Goal: Information Seeking & Learning: Learn about a topic

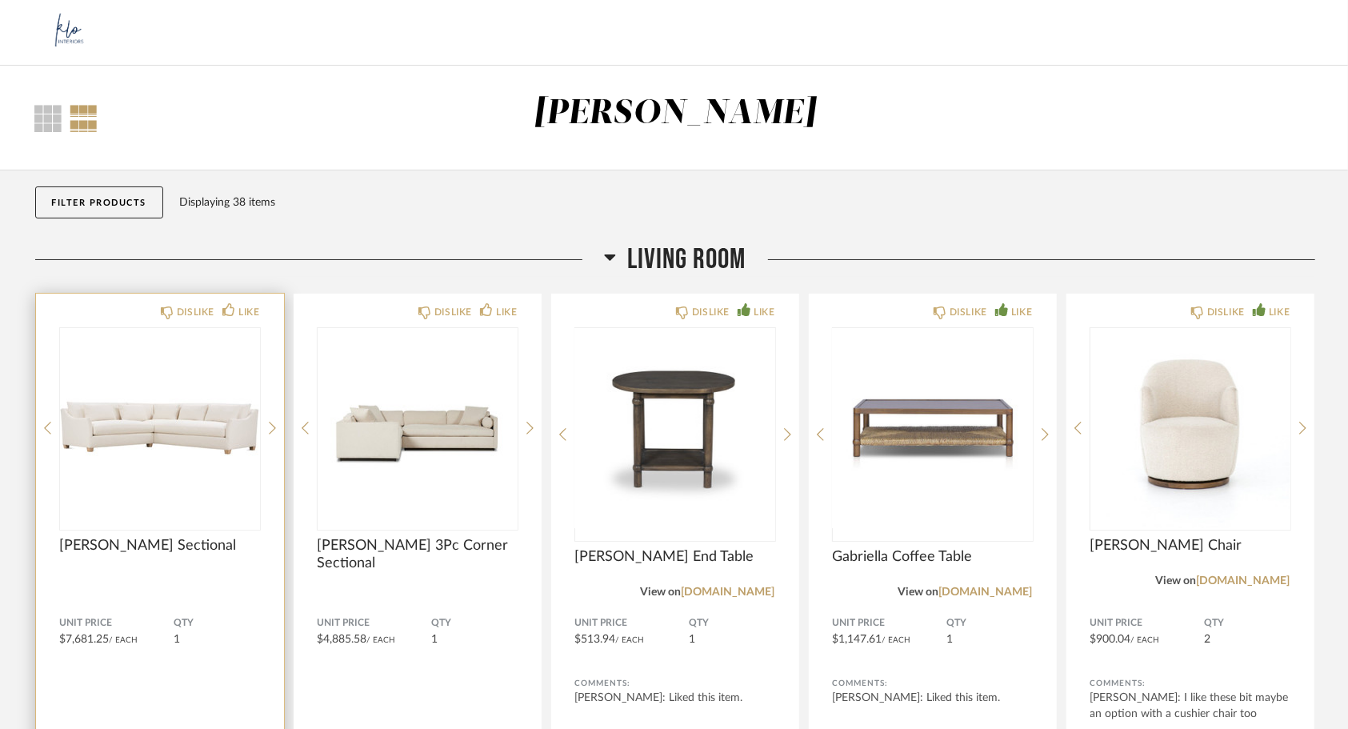
click at [138, 541] on span "[PERSON_NAME] Sectional" at bounding box center [160, 546] width 200 height 18
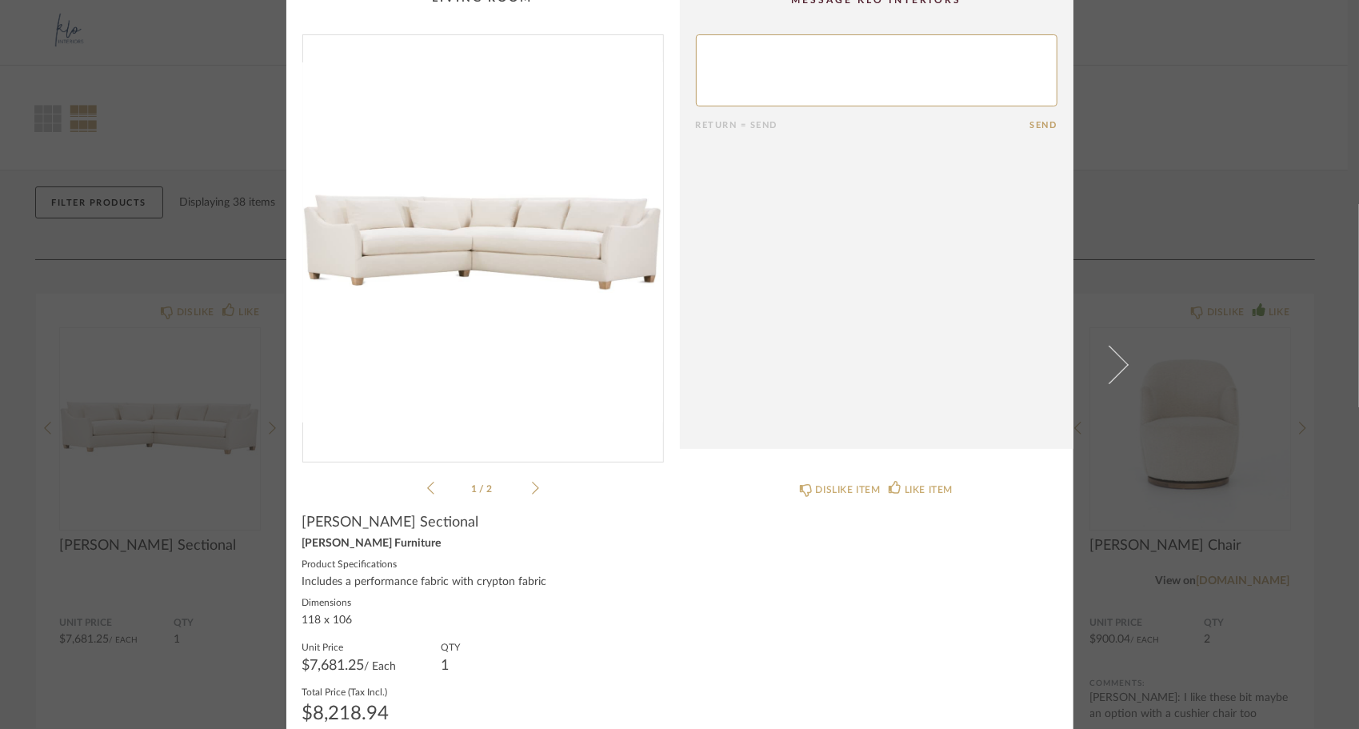
scroll to position [45, 0]
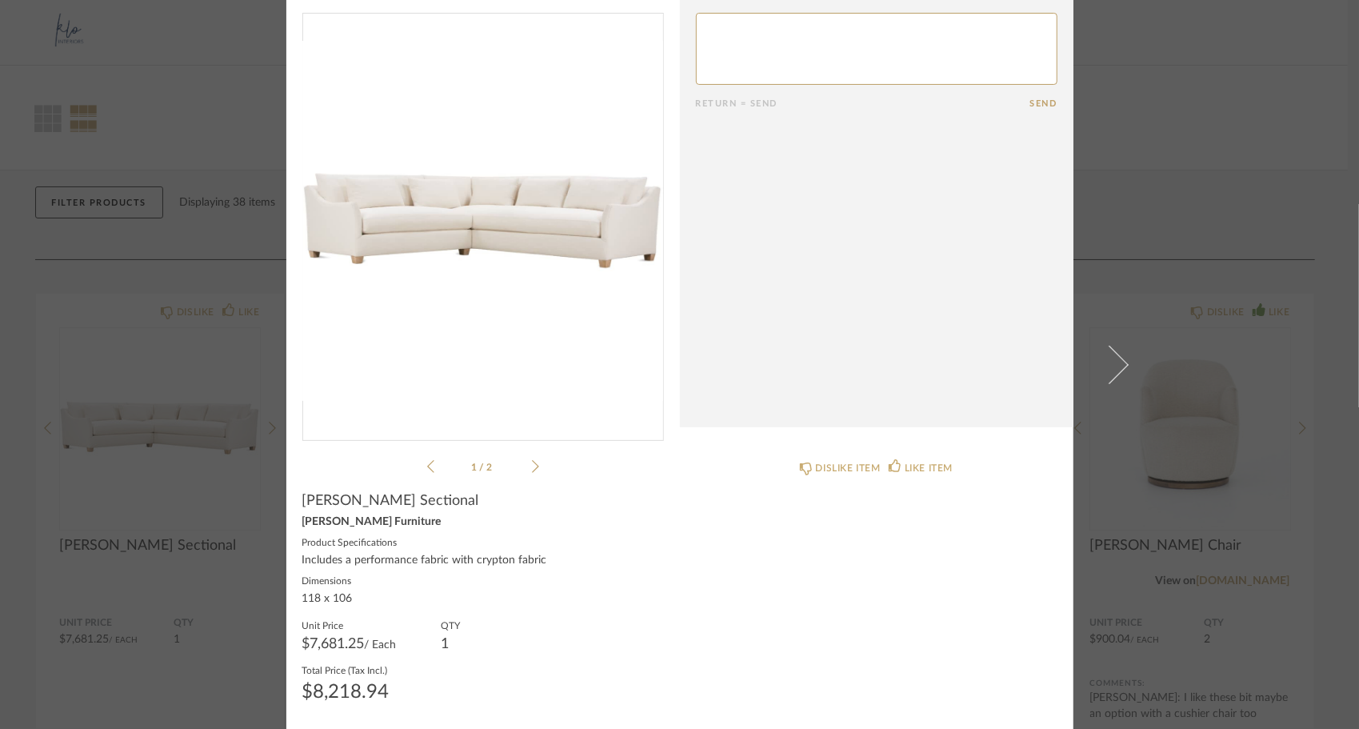
click at [532, 465] on icon at bounding box center [535, 466] width 7 height 14
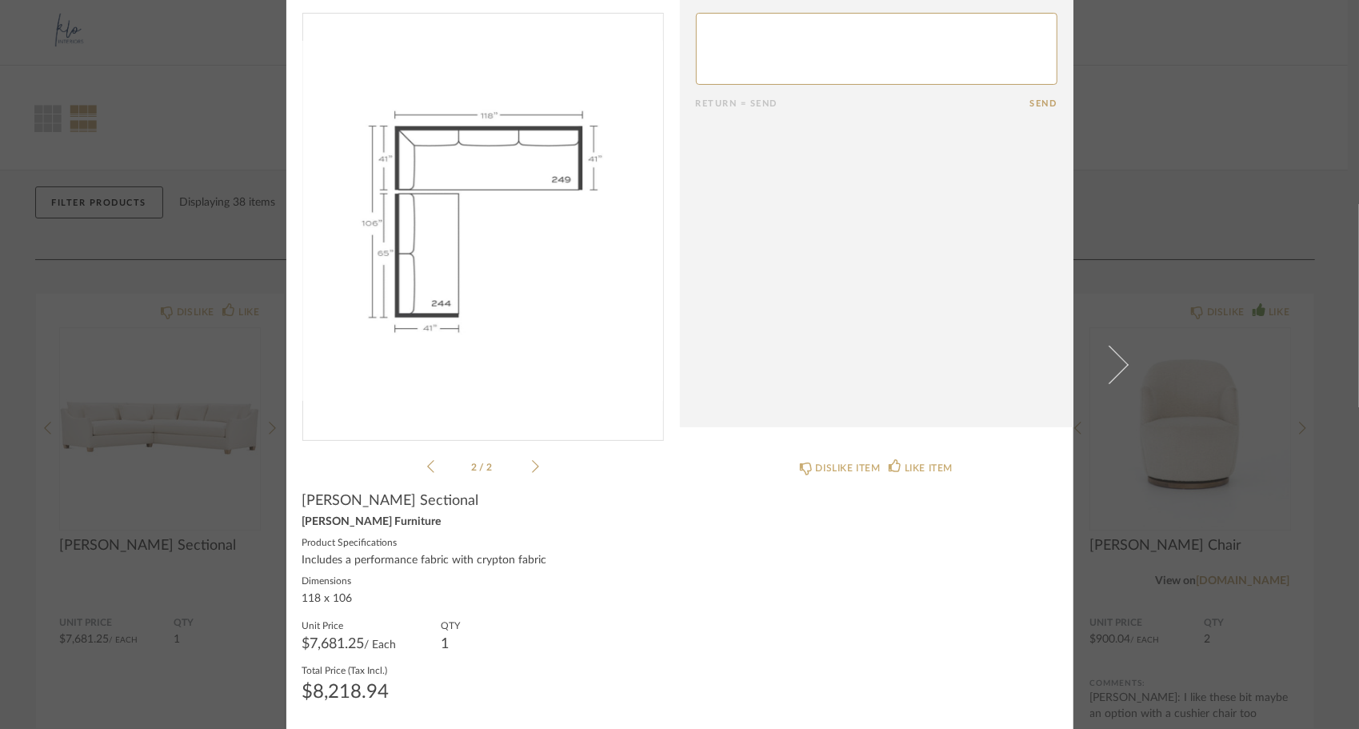
click at [532, 465] on icon at bounding box center [535, 466] width 7 height 14
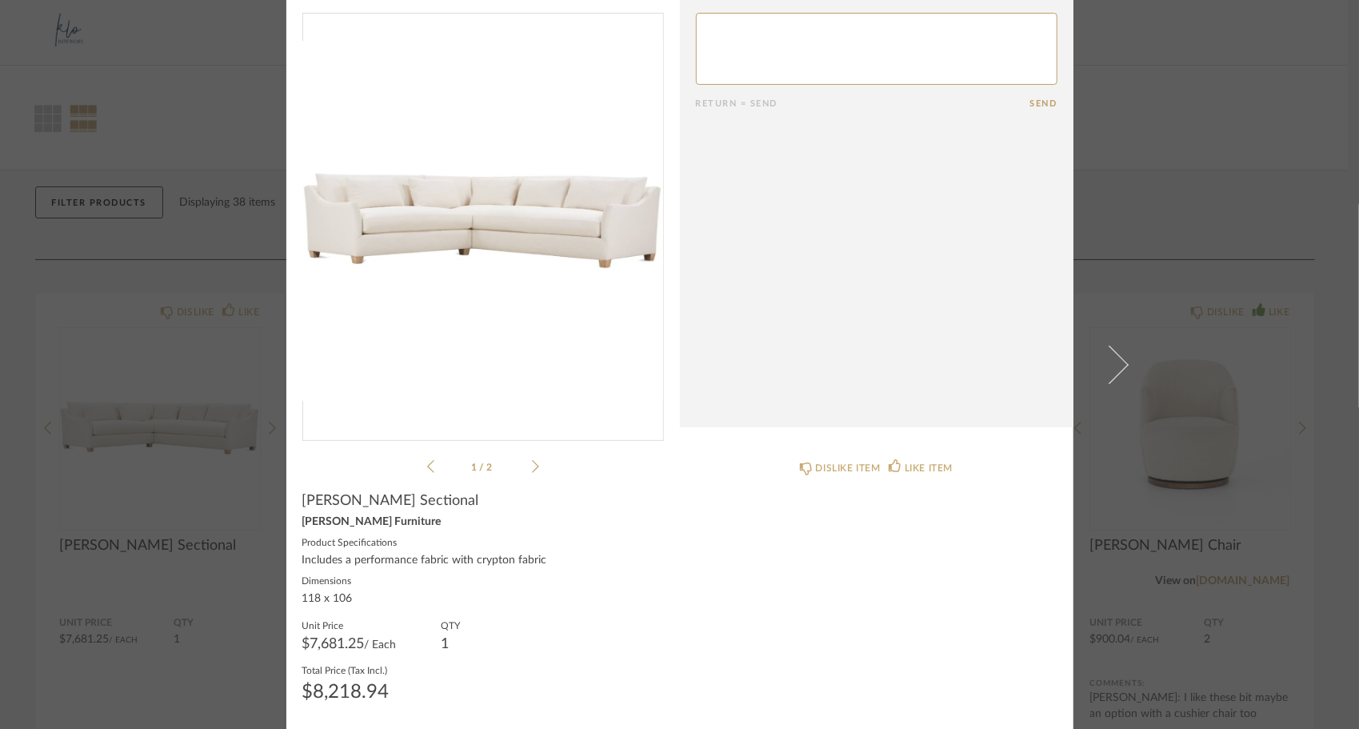
click at [532, 465] on icon at bounding box center [535, 466] width 7 height 14
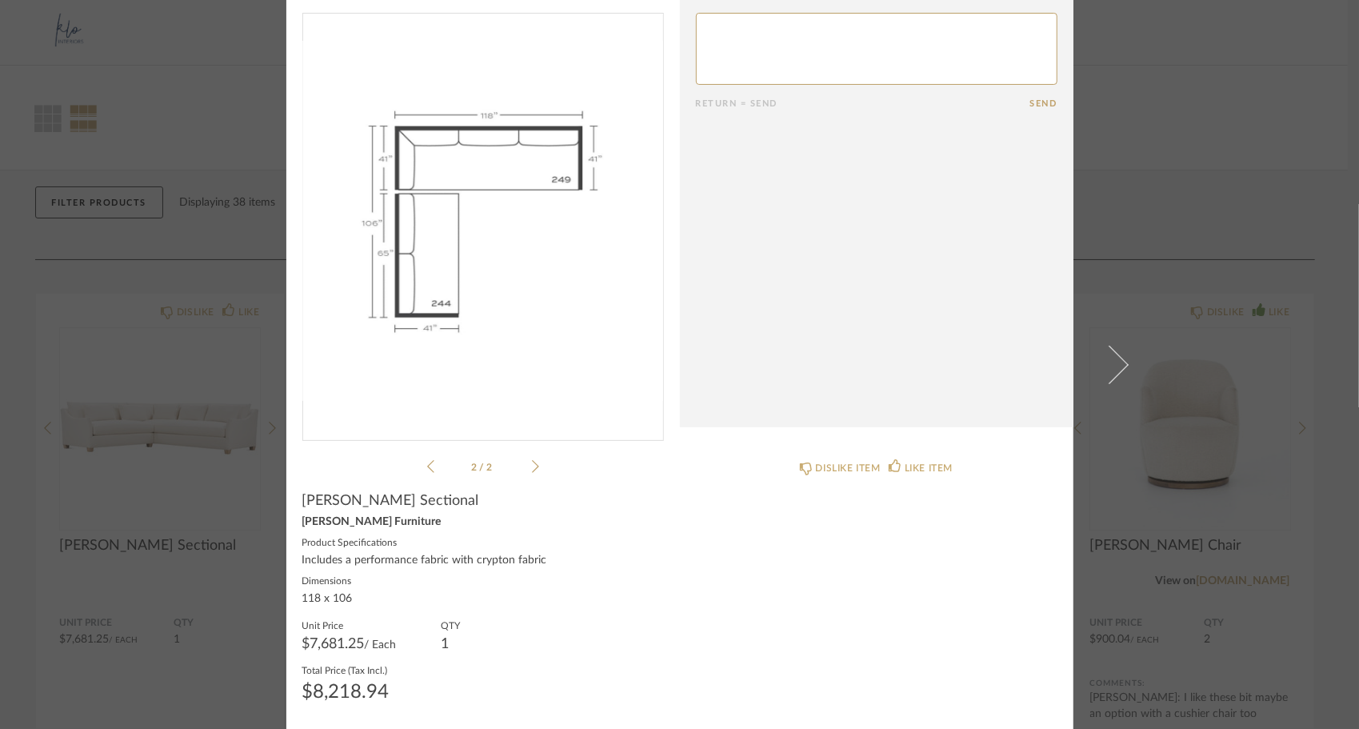
click at [532, 465] on icon at bounding box center [535, 466] width 7 height 14
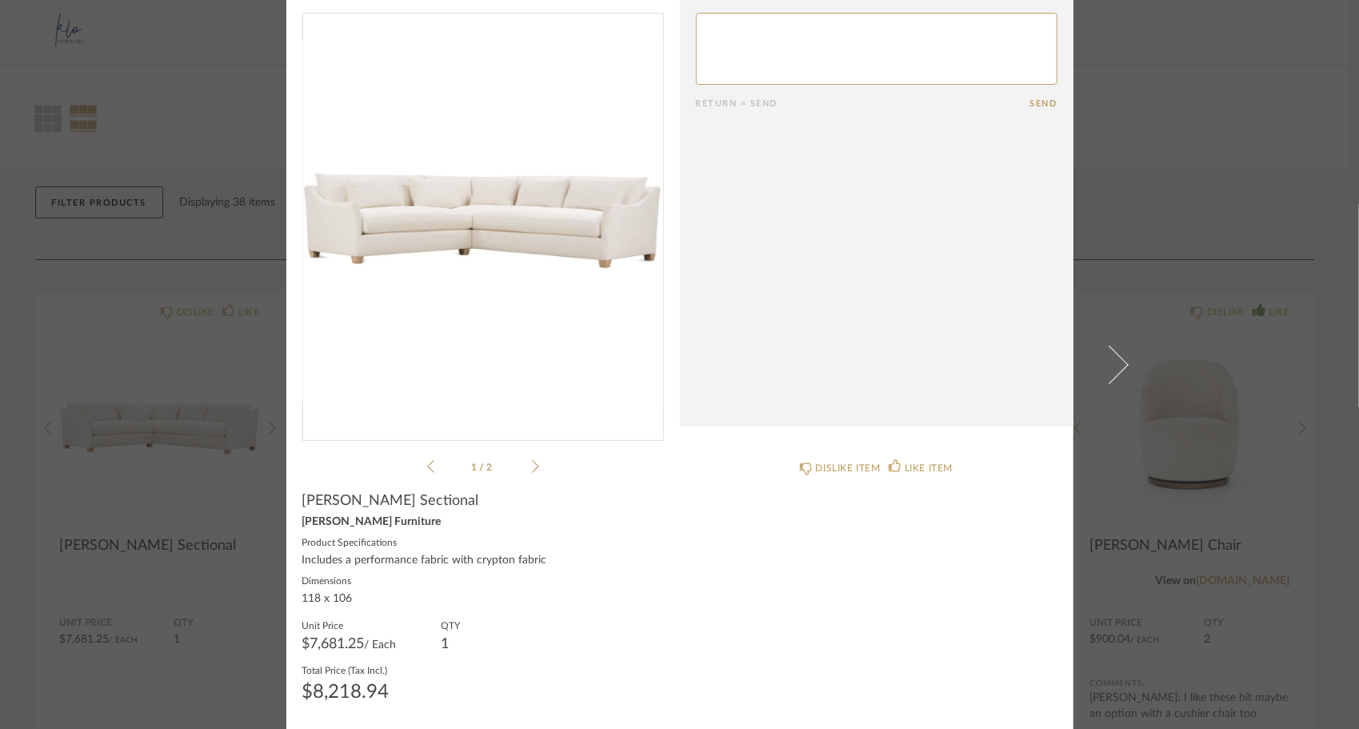
click at [532, 465] on icon at bounding box center [535, 466] width 7 height 14
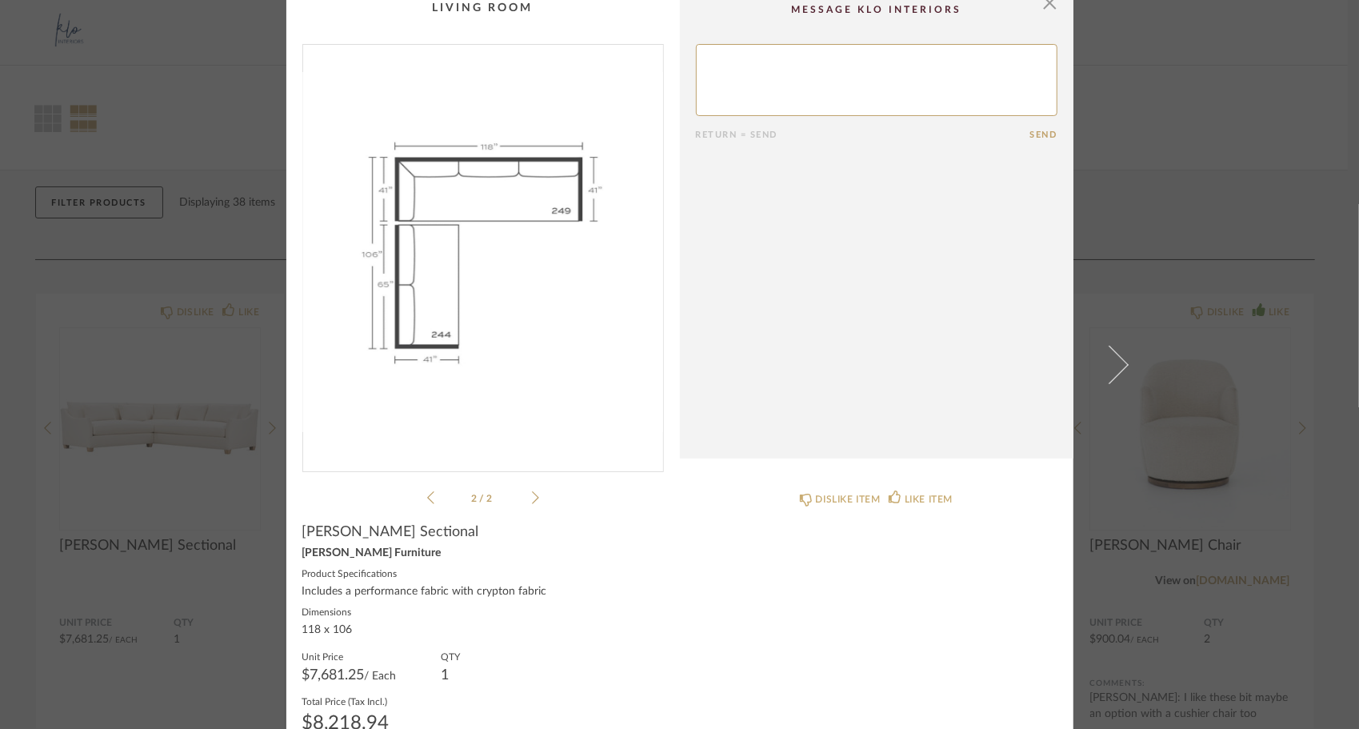
scroll to position [0, 0]
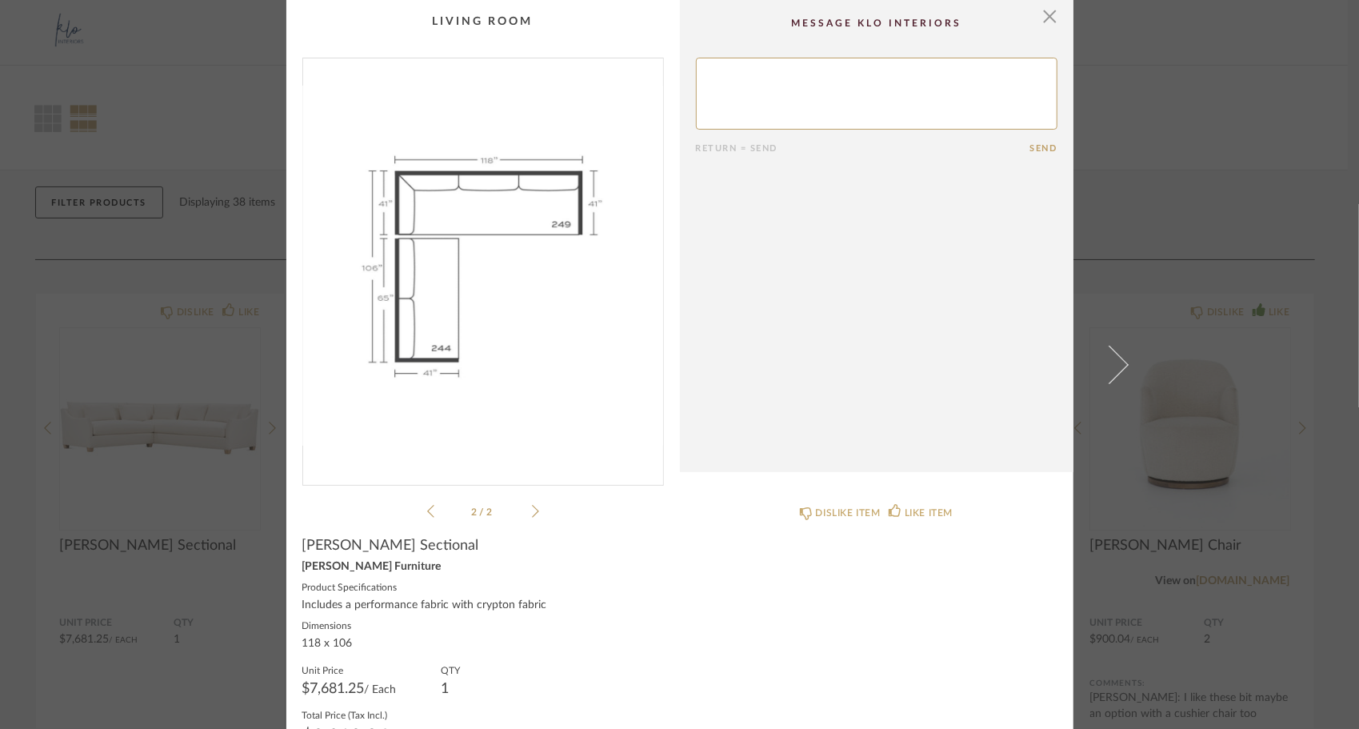
click at [1053, 18] on cpp-summary-comments "Return = Send Send" at bounding box center [877, 236] width 394 height 472
drag, startPoint x: 1041, startPoint y: 11, endPoint x: 1049, endPoint y: 30, distance: 21.1
click at [1041, 11] on span "button" at bounding box center [1050, 16] width 32 height 32
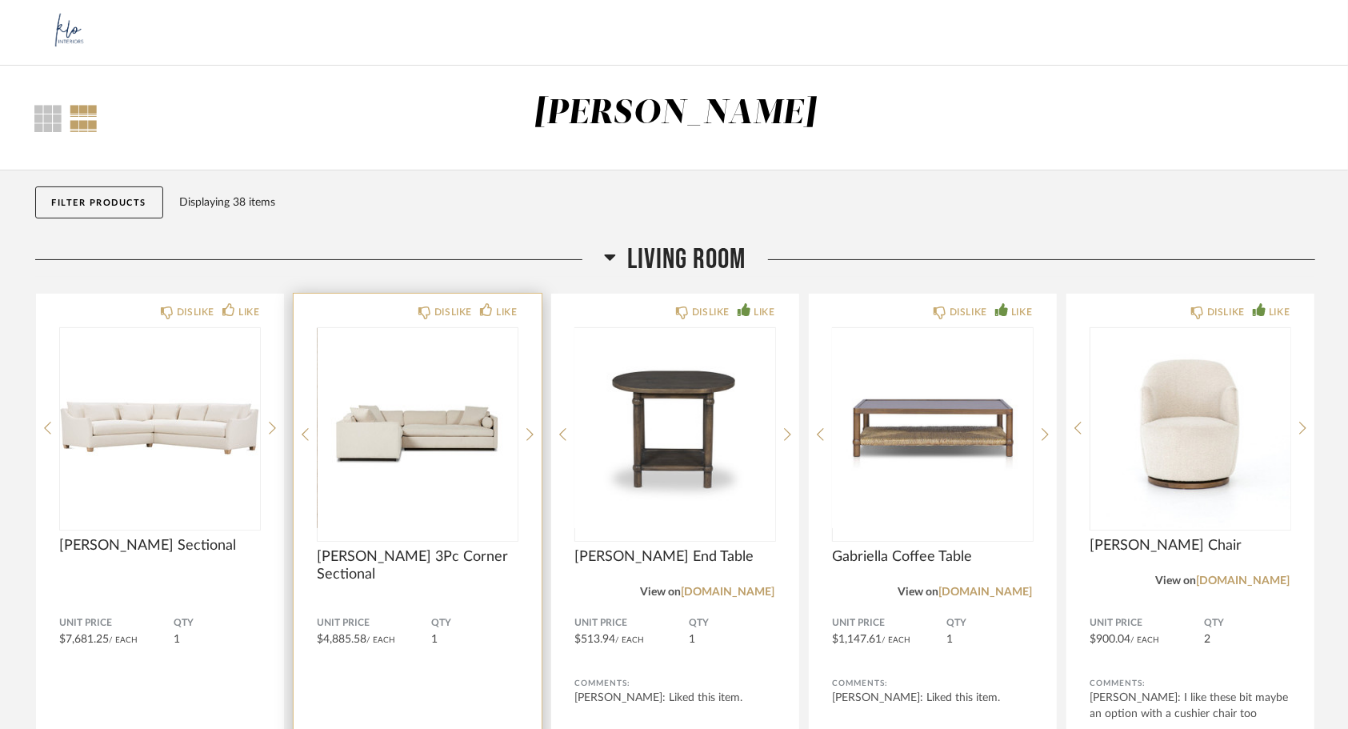
click at [425, 517] on img "0" at bounding box center [418, 428] width 200 height 200
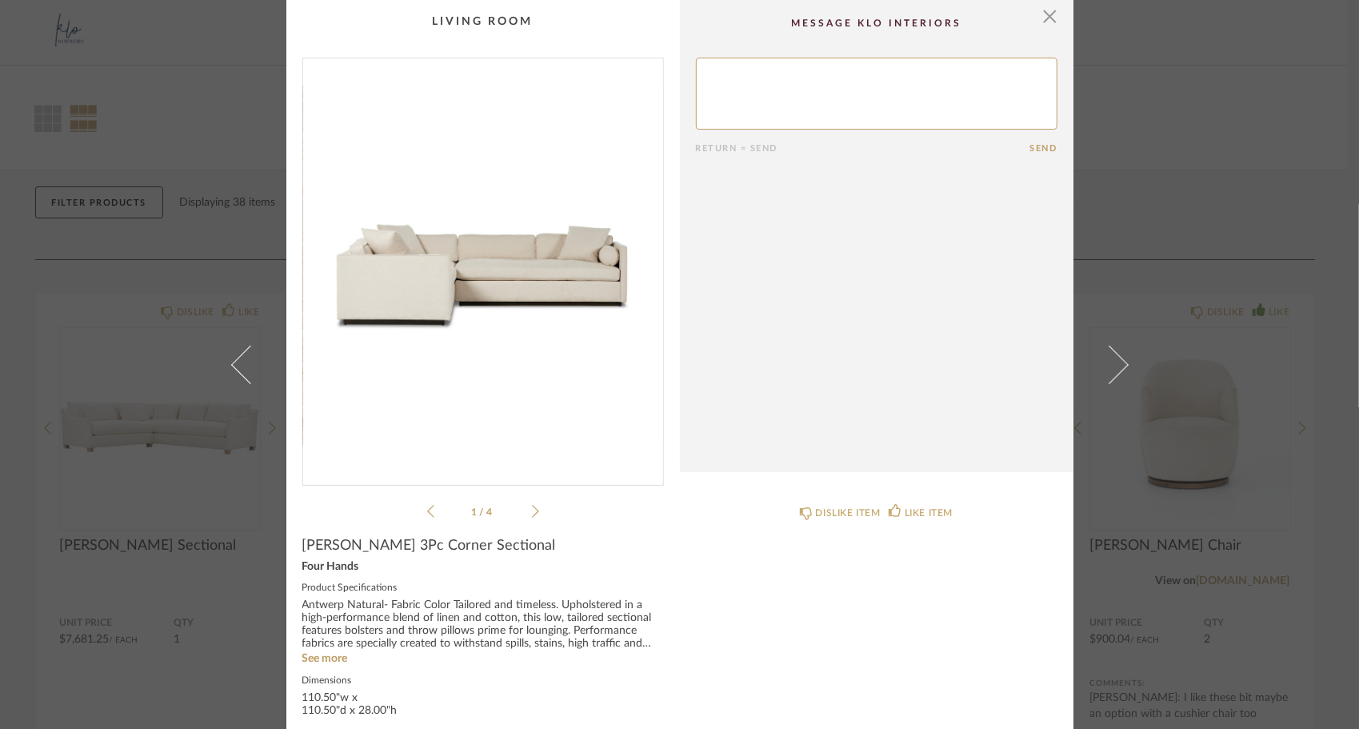
click at [532, 513] on icon at bounding box center [535, 511] width 7 height 13
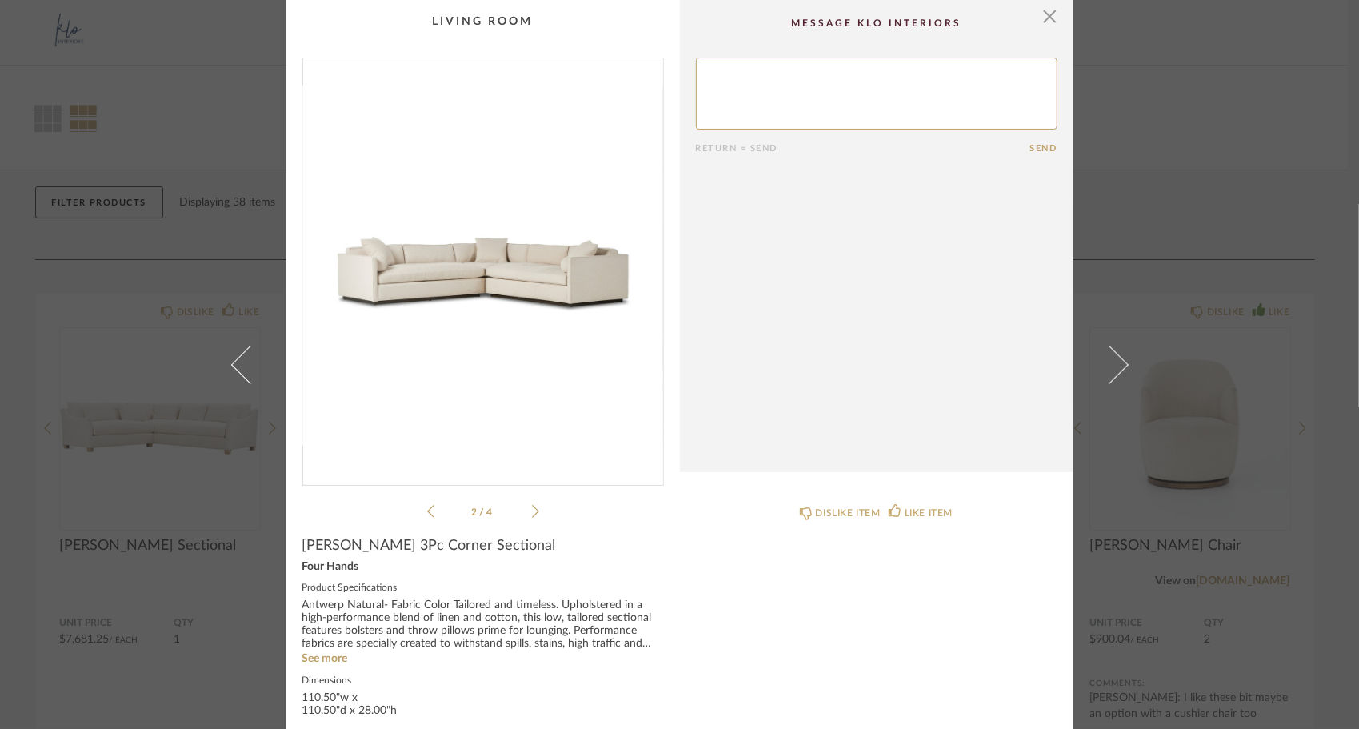
click at [532, 513] on icon at bounding box center [535, 511] width 7 height 13
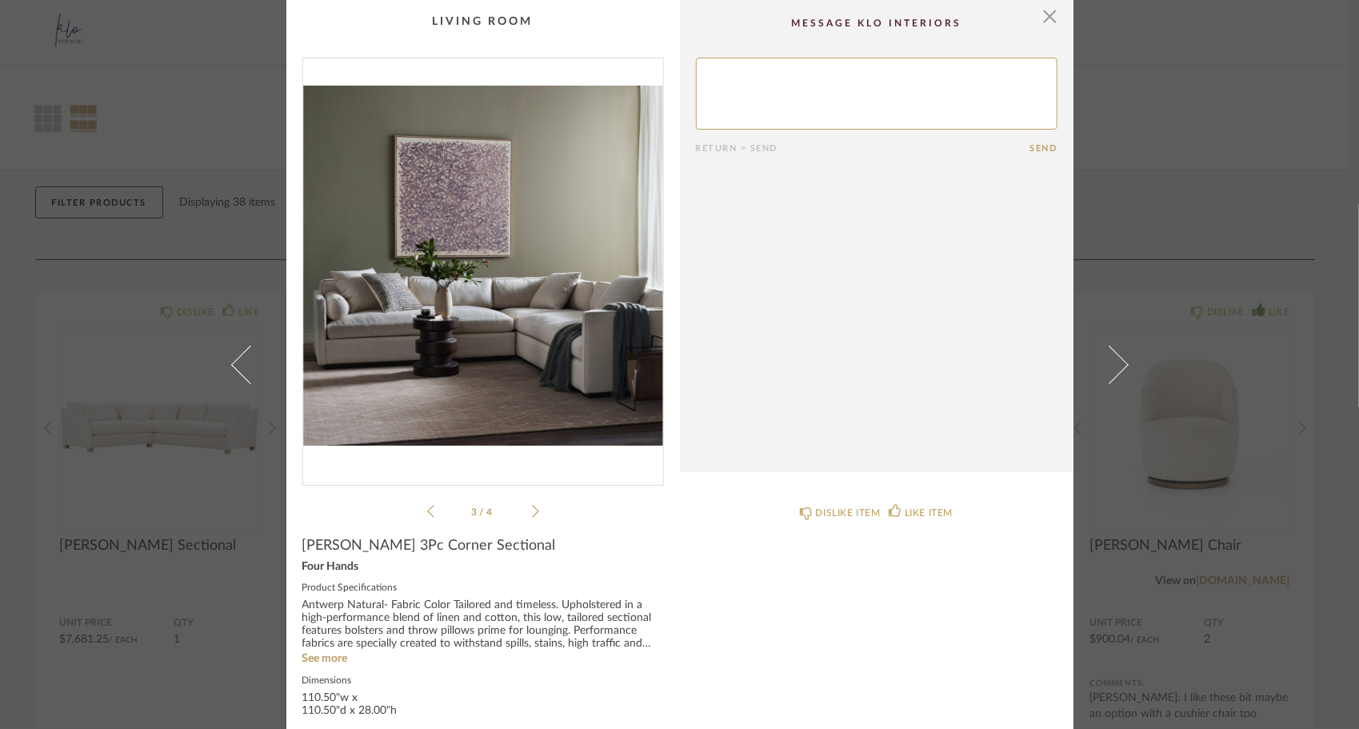
click at [532, 513] on icon at bounding box center [535, 511] width 7 height 13
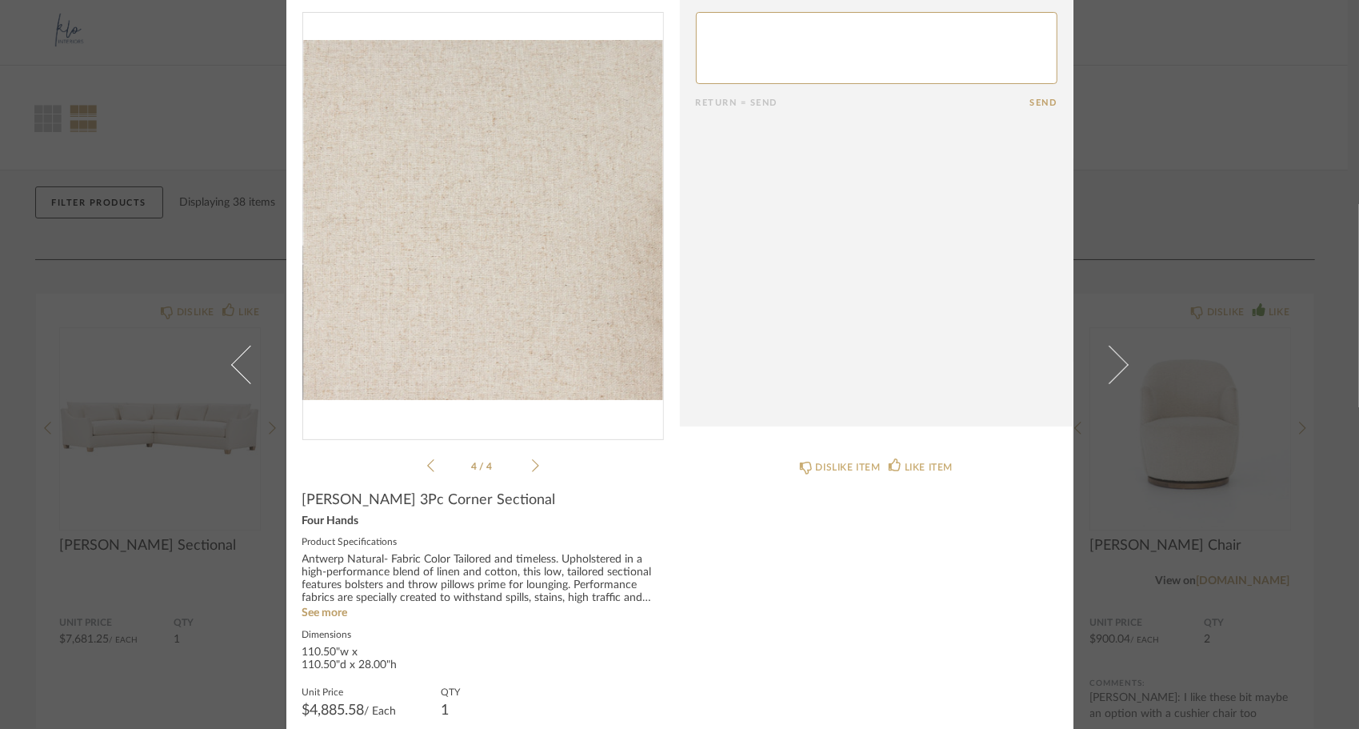
scroll to position [80, 0]
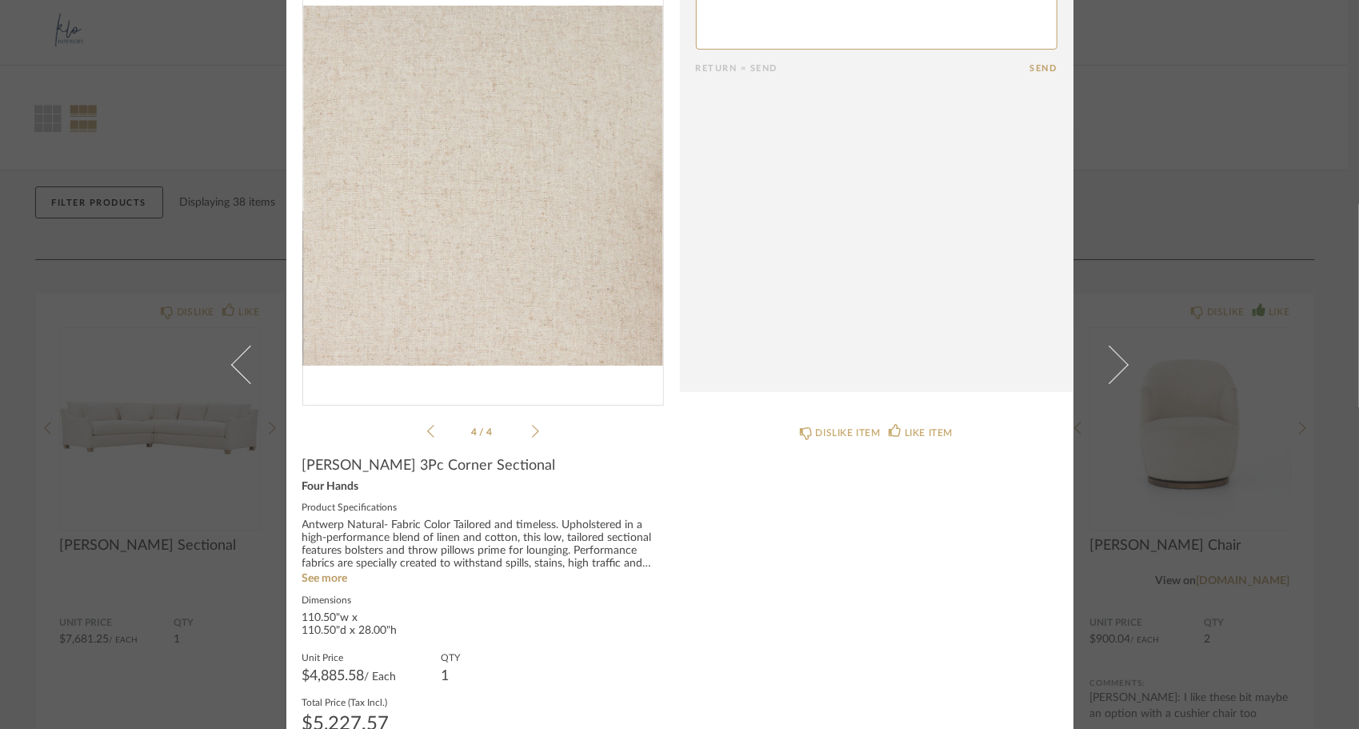
click at [533, 432] on div "4 / 4" at bounding box center [483, 209] width 362 height 463
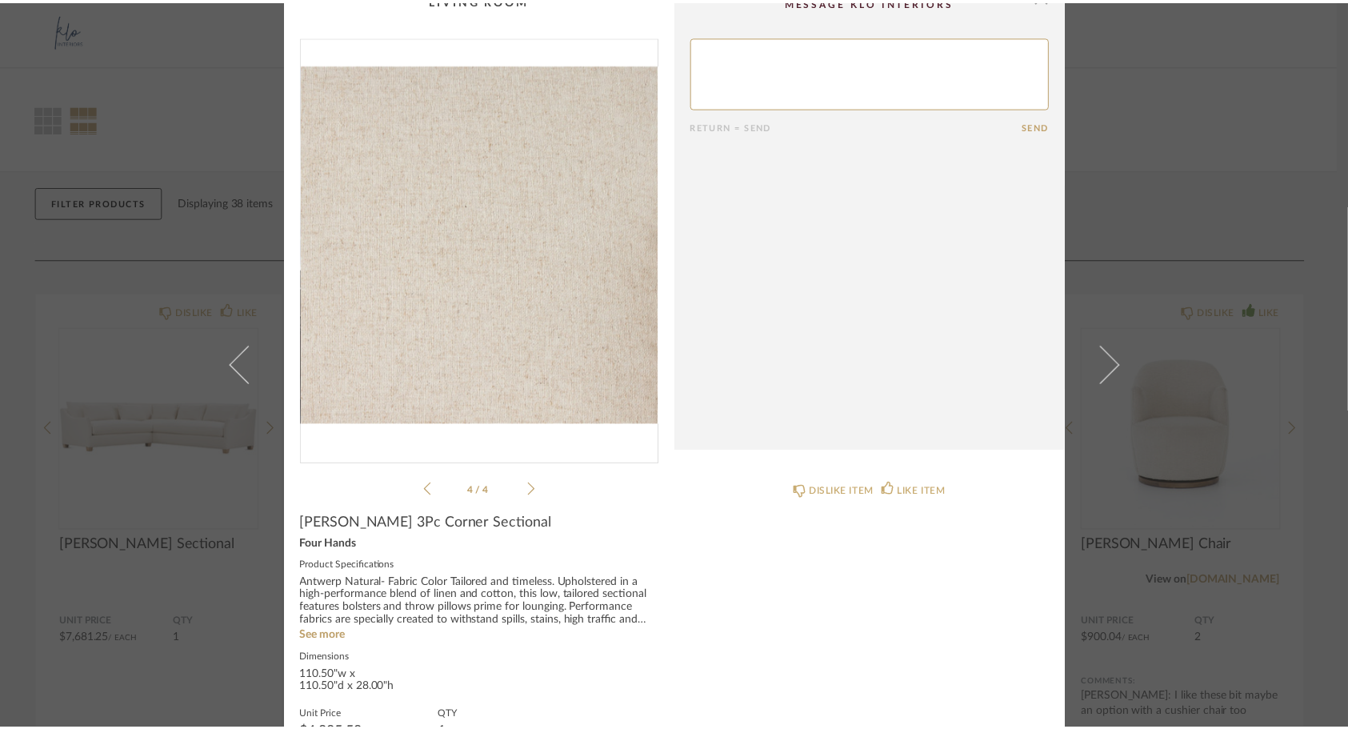
scroll to position [0, 0]
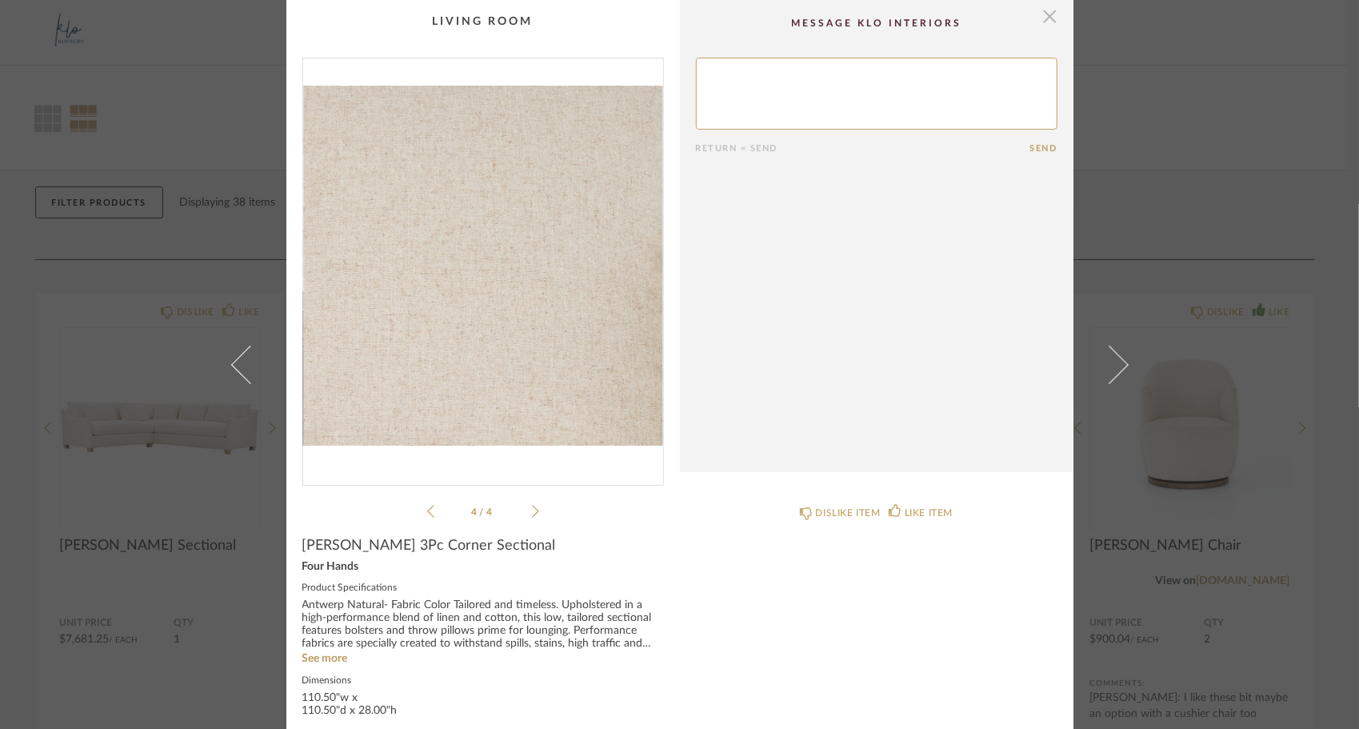
click at [1041, 16] on span "button" at bounding box center [1050, 16] width 32 height 32
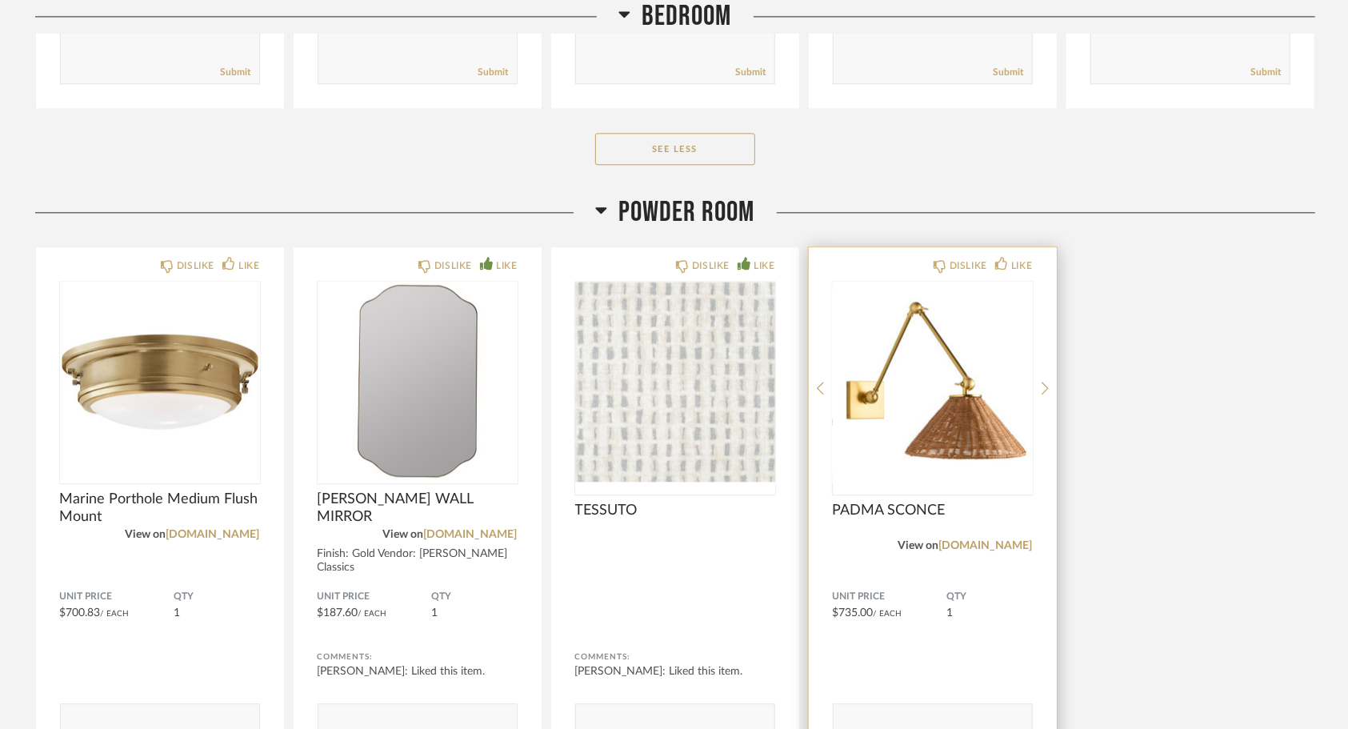
scroll to position [2719, 0]
